Goal: Obtain resource: Download file/media

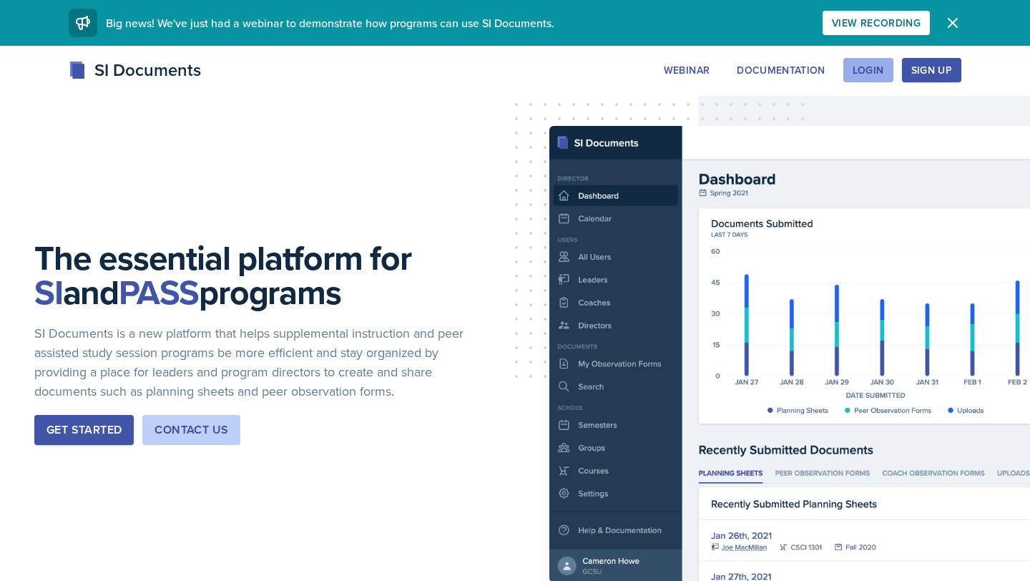
click at [888, 60] on button "Login" at bounding box center [868, 70] width 50 height 24
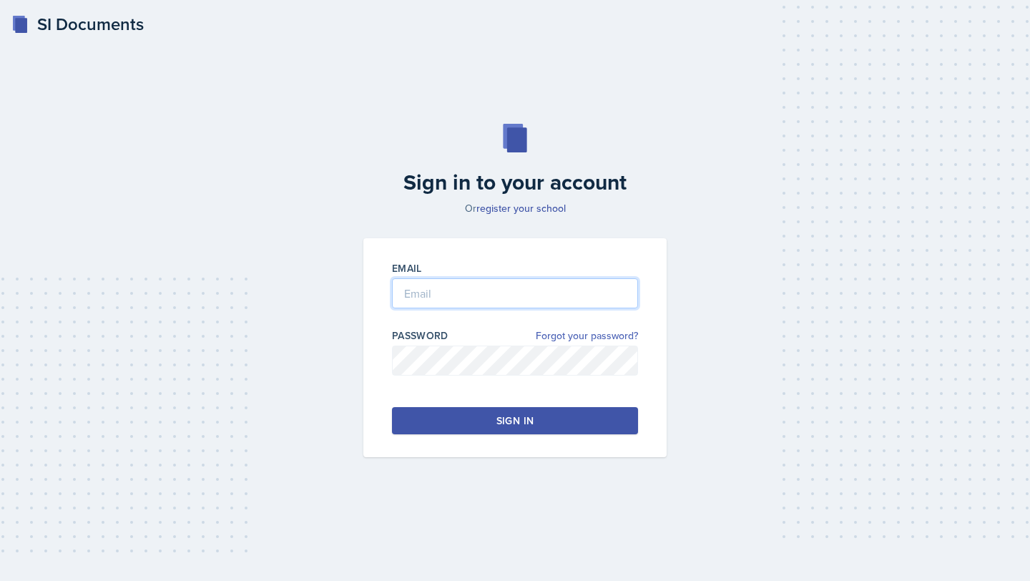
type input "[EMAIL_ADDRESS][DOMAIN_NAME]"
click at [474, 281] on input "[EMAIL_ADDRESS][DOMAIN_NAME]" at bounding box center [515, 293] width 246 height 30
click at [446, 421] on button "Sign in" at bounding box center [515, 420] width 246 height 27
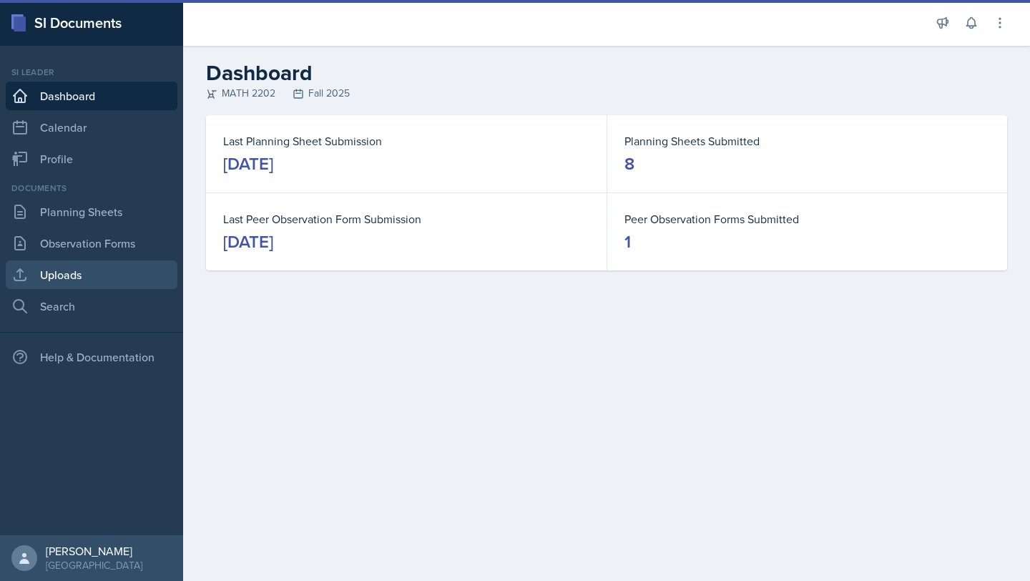
click at [89, 269] on link "Uploads" at bounding box center [92, 274] width 172 height 29
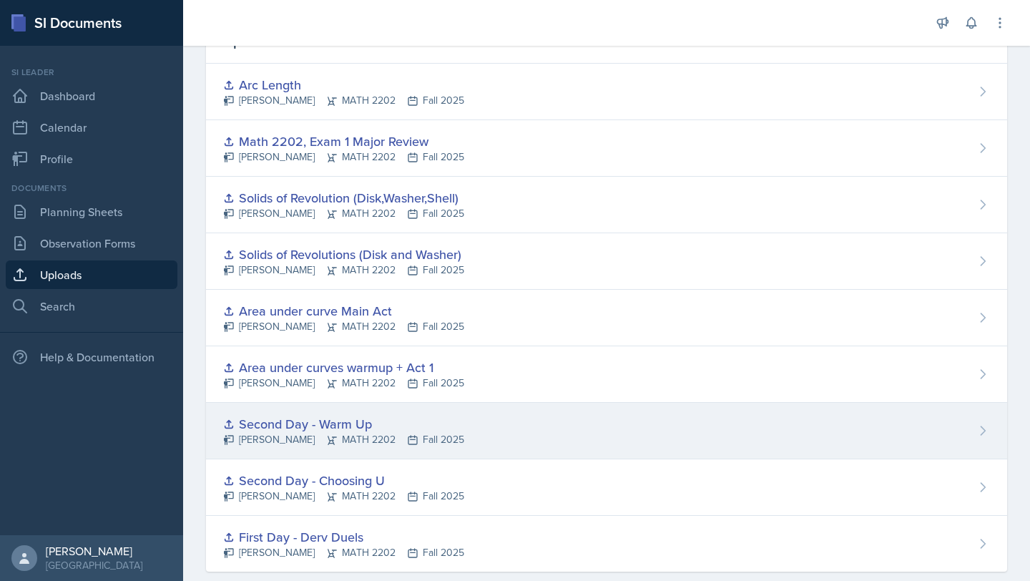
scroll to position [107, 0]
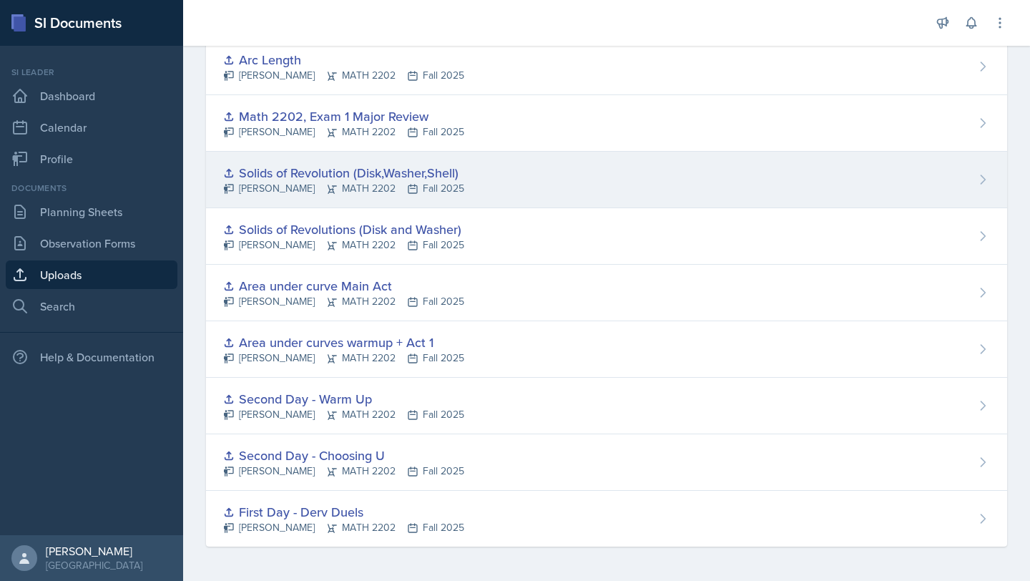
click at [398, 167] on div "Solids of Revolution (Disk,Washer,Shell)" at bounding box center [343, 172] width 241 height 19
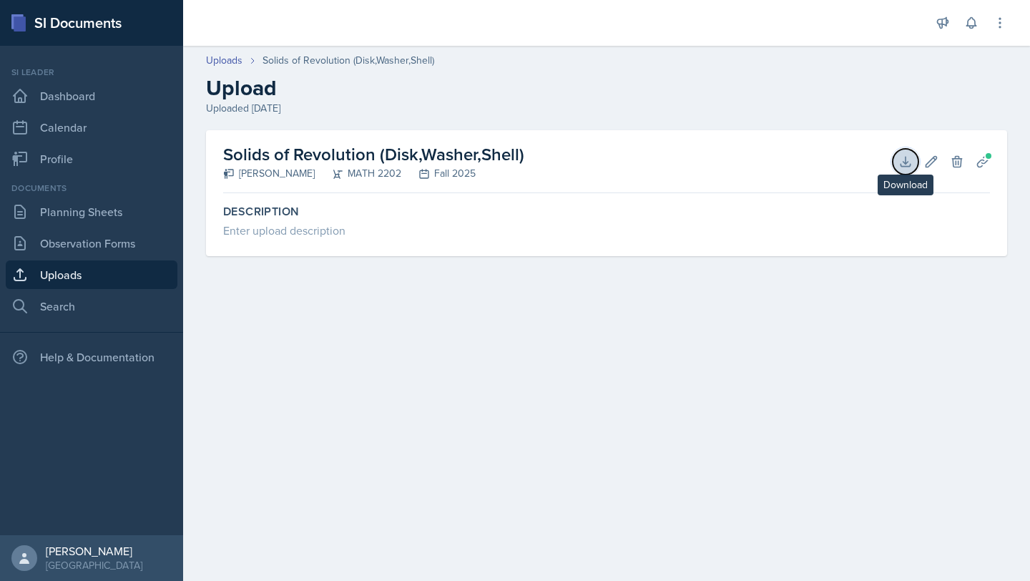
click at [908, 157] on icon at bounding box center [906, 162] width 14 height 14
